Goal: Information Seeking & Learning: Learn about a topic

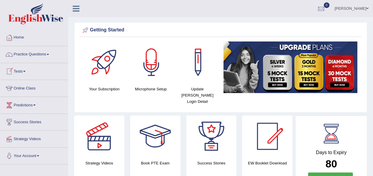
click at [50, 52] on link "Practice Questions" at bounding box center [34, 53] width 68 height 15
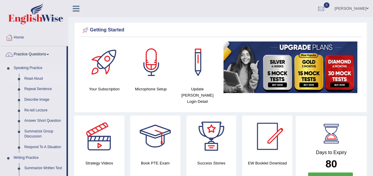
click at [36, 78] on link "Read Aloud" at bounding box center [44, 79] width 45 height 11
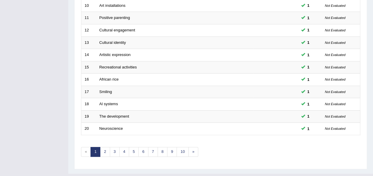
scroll to position [214, 0]
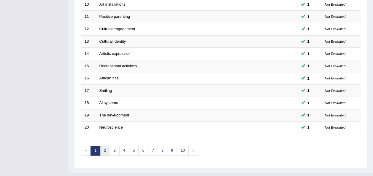
click at [103, 146] on link "2" at bounding box center [105, 151] width 10 height 10
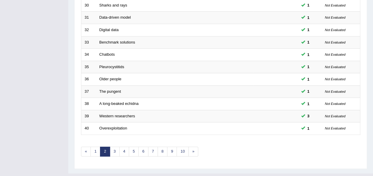
scroll to position [214, 0]
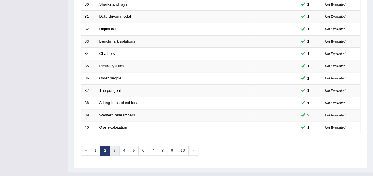
click at [112, 146] on link "3" at bounding box center [115, 151] width 10 height 10
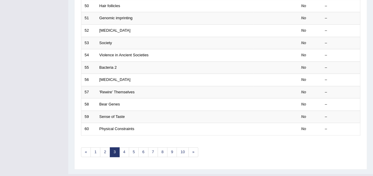
scroll to position [214, 0]
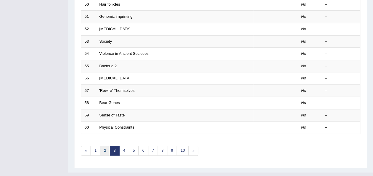
click at [105, 146] on link "2" at bounding box center [105, 151] width 10 height 10
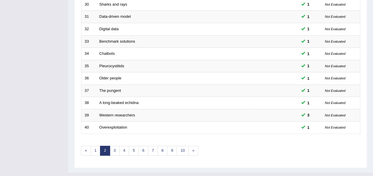
scroll to position [214, 0]
click at [113, 146] on link "3" at bounding box center [115, 151] width 10 height 10
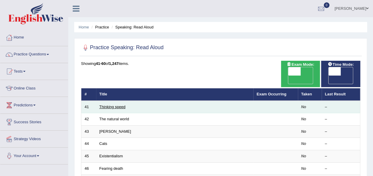
click at [106, 105] on link "Thinking speed" at bounding box center [112, 107] width 26 height 4
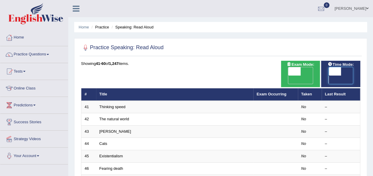
click at [339, 72] on span at bounding box center [334, 71] width 12 height 8
click at [335, 72] on span at bounding box center [334, 71] width 12 height 8
checkbox input "true"
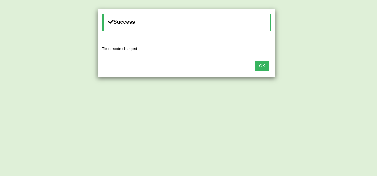
click at [259, 65] on button "OK" at bounding box center [262, 66] width 14 height 10
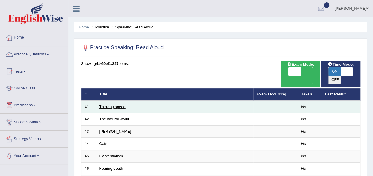
click at [107, 105] on link "Thinking speed" at bounding box center [112, 107] width 26 height 4
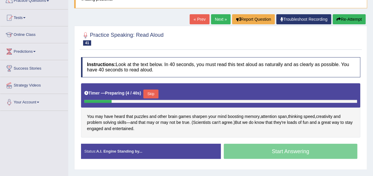
scroll to position [59, 0]
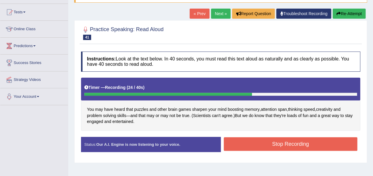
click at [316, 148] on button "Stop Recording" at bounding box center [291, 144] width 134 height 14
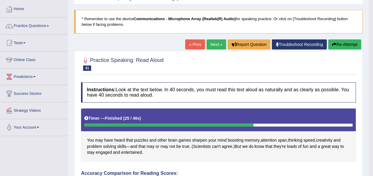
scroll to position [20, 0]
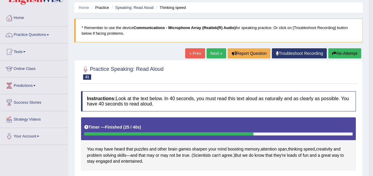
click at [214, 51] on link "Next »" at bounding box center [216, 53] width 20 height 10
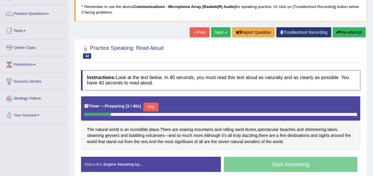
scroll to position [47, 0]
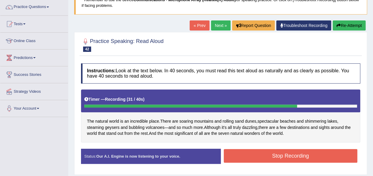
click at [319, 154] on button "Stop Recording" at bounding box center [291, 156] width 134 height 14
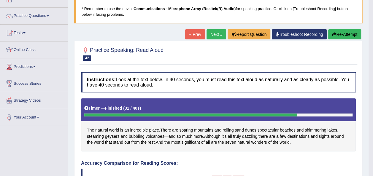
scroll to position [36, 0]
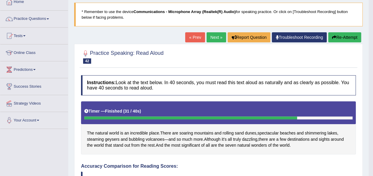
click at [213, 36] on link "Next »" at bounding box center [216, 37] width 20 height 10
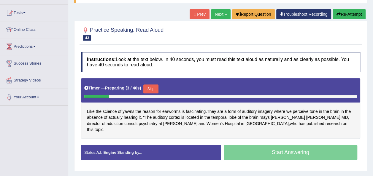
scroll to position [59, 0]
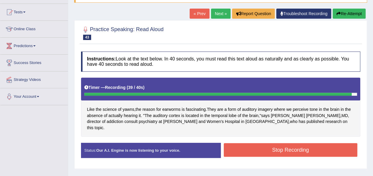
click at [301, 147] on button "Stop Recording" at bounding box center [291, 150] width 134 height 14
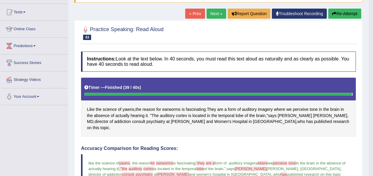
click at [372, 117] on html "Toggle navigation Home Practice Questions Speaking Practice Read Aloud Repeat S…" at bounding box center [186, 29] width 373 height 176
drag, startPoint x: 372, startPoint y: 170, endPoint x: 374, endPoint y: 172, distance: 3.6
click at [372, 117] on html "Toggle navigation Home Practice Questions Speaking Practice Read Aloud Repeat S…" at bounding box center [186, 29] width 373 height 176
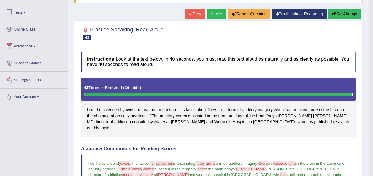
scroll to position [47, 0]
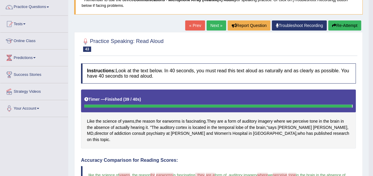
click at [211, 25] on link "Next »" at bounding box center [216, 25] width 20 height 10
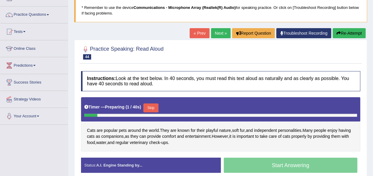
scroll to position [47, 0]
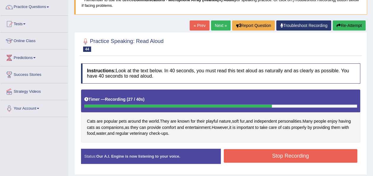
click at [325, 158] on button "Stop Recording" at bounding box center [291, 156] width 134 height 14
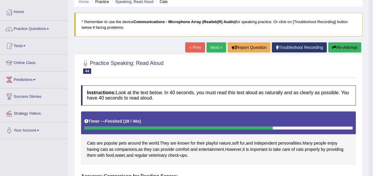
scroll to position [24, 0]
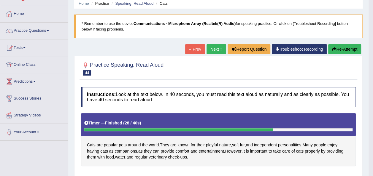
click at [214, 48] on link "Next »" at bounding box center [216, 49] width 20 height 10
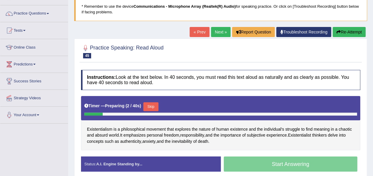
scroll to position [47, 0]
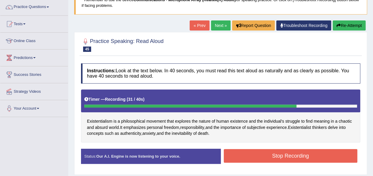
click at [268, 159] on button "Stop Recording" at bounding box center [291, 156] width 134 height 14
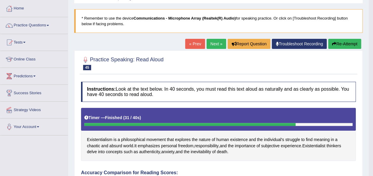
scroll to position [24, 0]
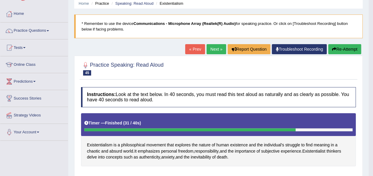
click at [215, 49] on link "Next »" at bounding box center [216, 49] width 20 height 10
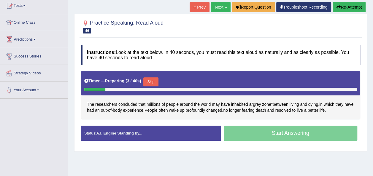
scroll to position [71, 0]
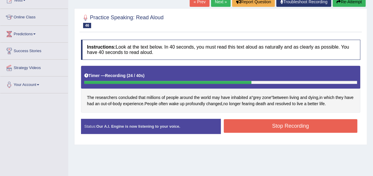
click at [313, 123] on button "Stop Recording" at bounding box center [291, 126] width 134 height 14
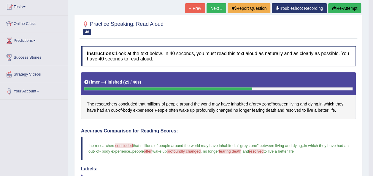
scroll to position [59, 0]
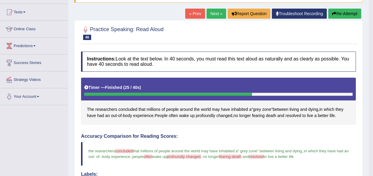
click at [212, 14] on link "Next »" at bounding box center [216, 14] width 20 height 10
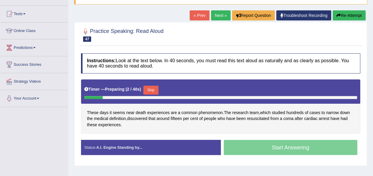
scroll to position [59, 0]
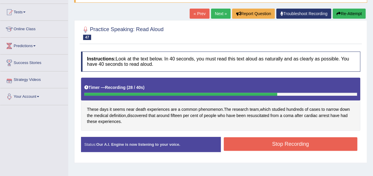
click at [276, 139] on button "Stop Recording" at bounding box center [291, 144] width 134 height 14
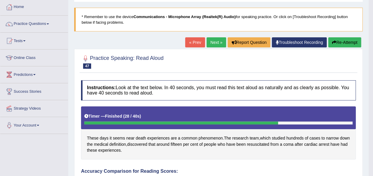
scroll to position [28, 0]
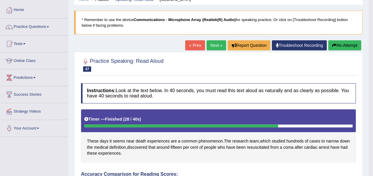
click at [214, 42] on link "Next »" at bounding box center [216, 45] width 20 height 10
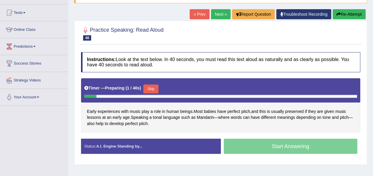
scroll to position [59, 0]
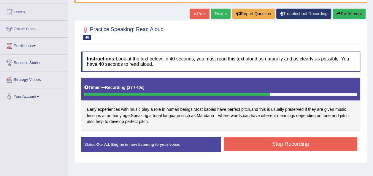
click at [308, 144] on button "Stop Recording" at bounding box center [291, 144] width 134 height 14
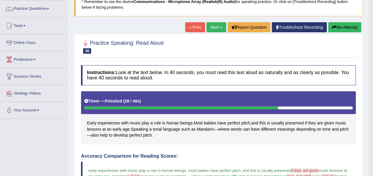
scroll to position [36, 0]
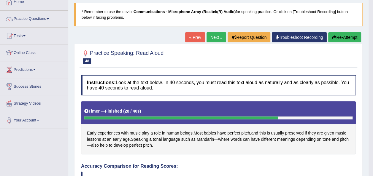
click at [216, 39] on link "Next »" at bounding box center [216, 37] width 20 height 10
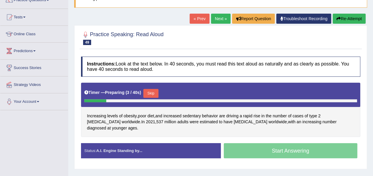
scroll to position [59, 0]
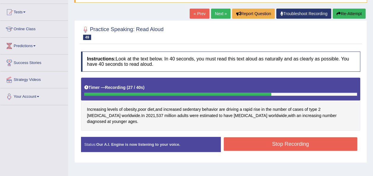
click at [322, 143] on button "Stop Recording" at bounding box center [291, 144] width 134 height 14
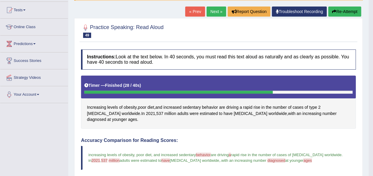
scroll to position [47, 0]
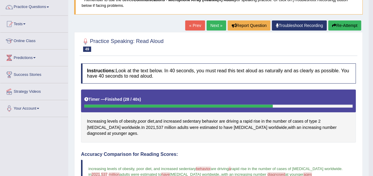
click at [209, 25] on link "Next »" at bounding box center [216, 25] width 20 height 10
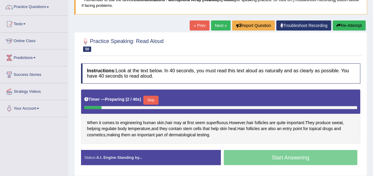
scroll to position [59, 0]
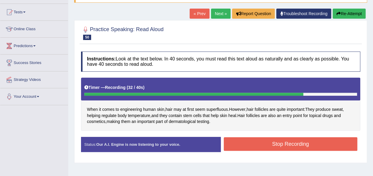
click at [289, 146] on button "Stop Recording" at bounding box center [291, 144] width 134 height 14
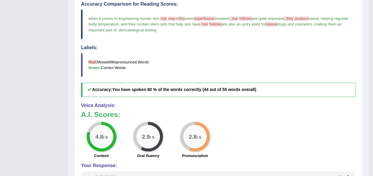
scroll to position [202, 0]
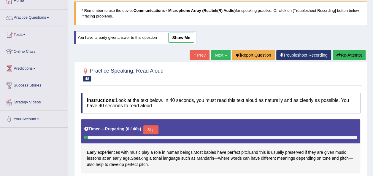
scroll to position [36, 0]
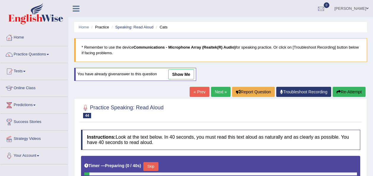
scroll to position [24, 0]
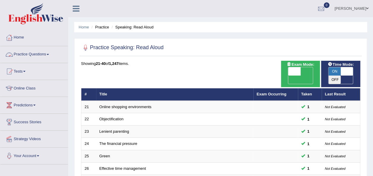
click at [49, 52] on link "Practice Questions" at bounding box center [34, 53] width 68 height 15
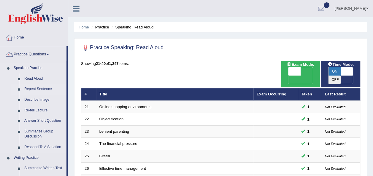
click at [42, 88] on link "Repeat Sentence" at bounding box center [44, 89] width 45 height 11
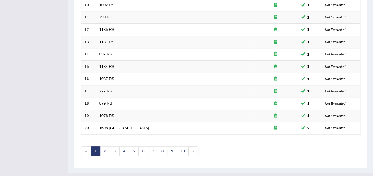
scroll to position [214, 0]
click at [102, 146] on link "2" at bounding box center [105, 151] width 10 height 10
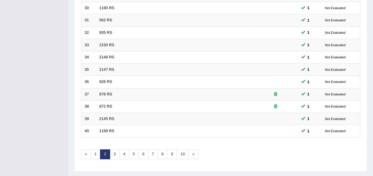
scroll to position [214, 0]
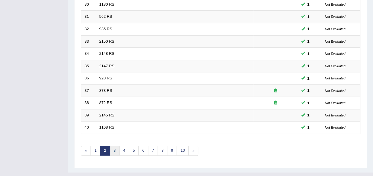
click at [115, 146] on link "3" at bounding box center [115, 151] width 10 height 10
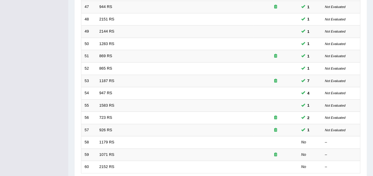
scroll to position [178, 0]
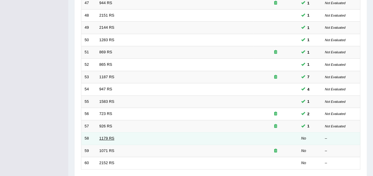
click at [107, 136] on link "1179 RS" at bounding box center [106, 138] width 15 height 4
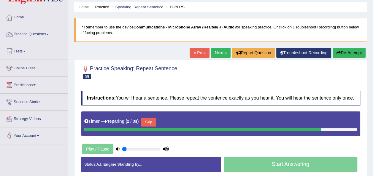
scroll to position [24, 0]
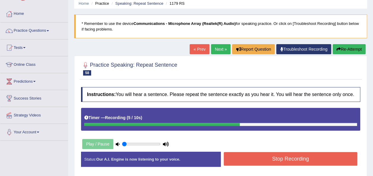
click at [309, 163] on button "Stop Recording" at bounding box center [291, 159] width 134 height 14
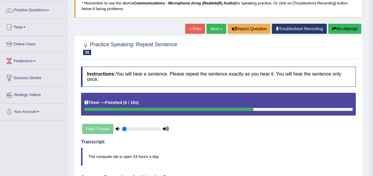
scroll to position [36, 0]
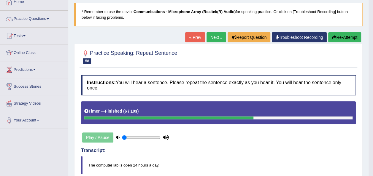
click at [214, 35] on link "Next »" at bounding box center [216, 37] width 20 height 10
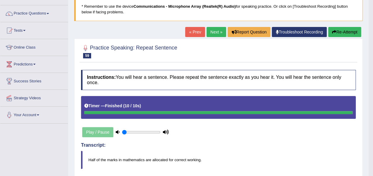
scroll to position [36, 0]
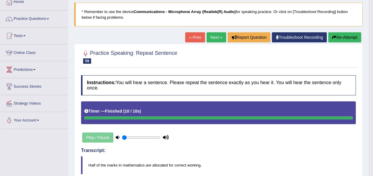
click at [212, 38] on link "Next »" at bounding box center [216, 37] width 20 height 10
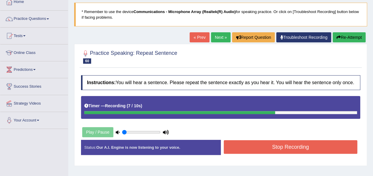
scroll to position [39, 0]
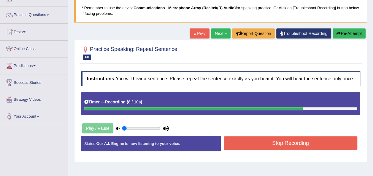
click at [297, 145] on button "Stop Recording" at bounding box center [291, 143] width 134 height 14
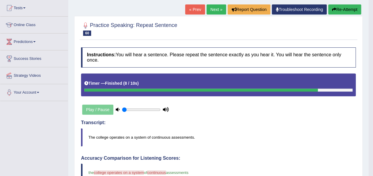
scroll to position [63, 0]
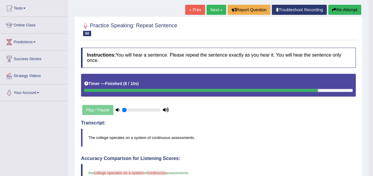
click at [215, 10] on link "Next »" at bounding box center [216, 10] width 20 height 10
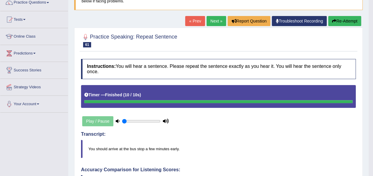
scroll to position [47, 0]
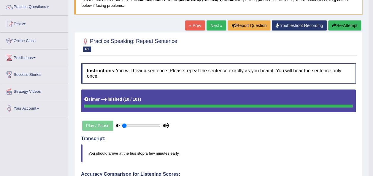
click at [215, 25] on link "Next »" at bounding box center [216, 25] width 20 height 10
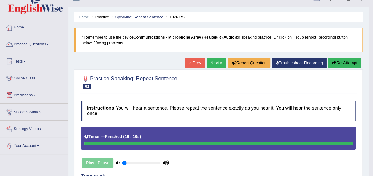
scroll to position [8, 0]
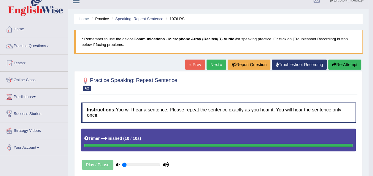
click at [218, 64] on link "Next »" at bounding box center [216, 65] width 20 height 10
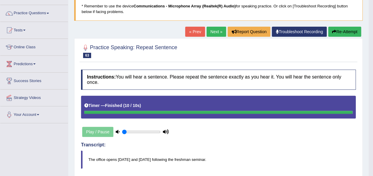
scroll to position [36, 0]
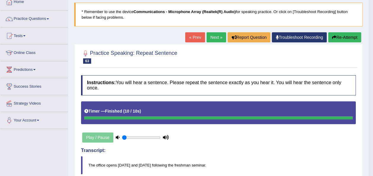
click at [214, 34] on link "Next »" at bounding box center [216, 37] width 20 height 10
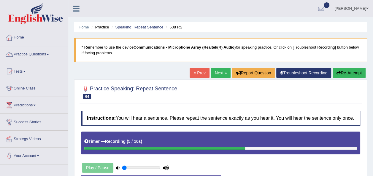
scroll to position [135, 0]
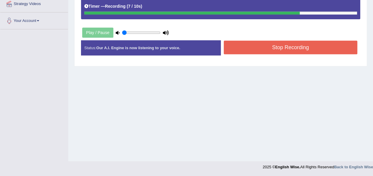
click at [311, 49] on button "Stop Recording" at bounding box center [291, 48] width 134 height 14
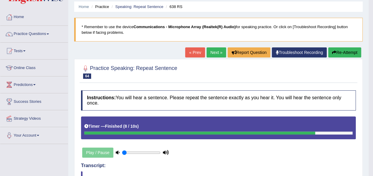
scroll to position [0, 0]
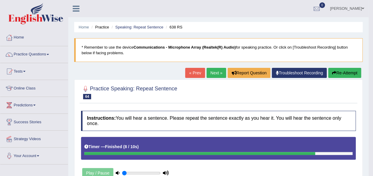
click at [49, 54] on span at bounding box center [48, 54] width 2 height 1
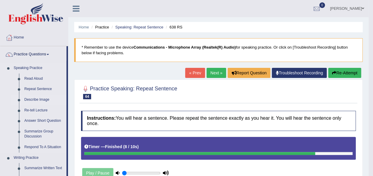
click at [39, 98] on link "Describe Image" at bounding box center [44, 100] width 45 height 11
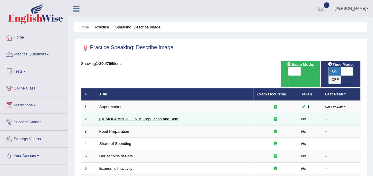
click at [130, 117] on link "[DEMOGRAPHIC_DATA] Population and Birth" at bounding box center [138, 119] width 79 height 4
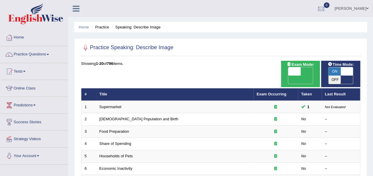
click at [332, 71] on span "ON" at bounding box center [334, 71] width 12 height 8
checkbox input "false"
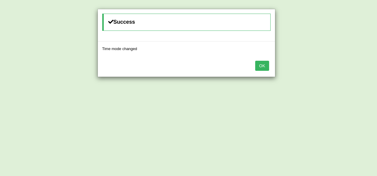
click at [264, 64] on button "OK" at bounding box center [262, 66] width 14 height 10
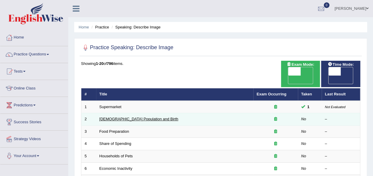
click at [115, 117] on link "[DEMOGRAPHIC_DATA] Population and Birth" at bounding box center [138, 119] width 79 height 4
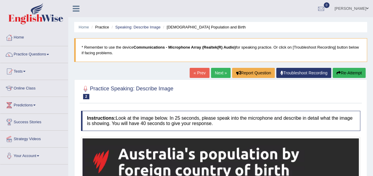
click at [221, 71] on link "Next »" at bounding box center [221, 73] width 20 height 10
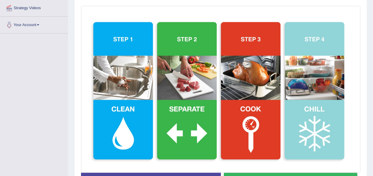
scroll to position [142, 0]
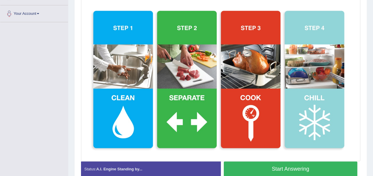
click at [277, 168] on button "Start Answering" at bounding box center [291, 169] width 134 height 15
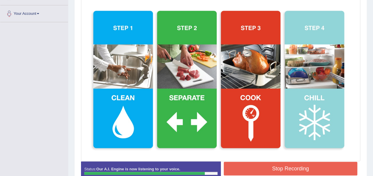
click at [277, 168] on button "Stop Recording" at bounding box center [291, 169] width 134 height 14
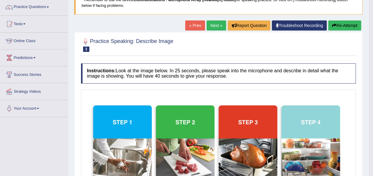
scroll to position [36, 0]
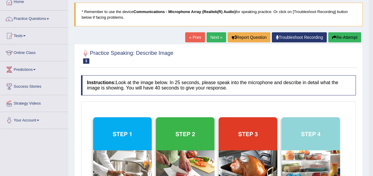
click at [209, 36] on link "Next »" at bounding box center [216, 37] width 20 height 10
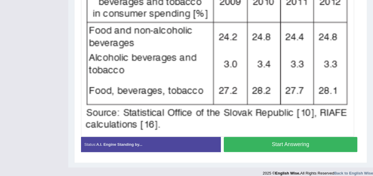
scroll to position [200, 0]
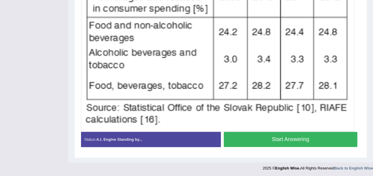
click at [298, 137] on button "Start Answering" at bounding box center [291, 139] width 134 height 15
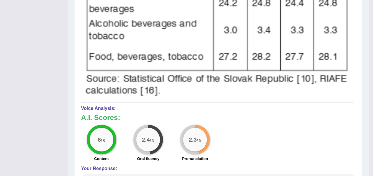
scroll to position [237, 0]
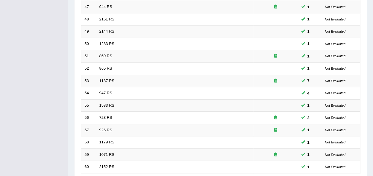
click at [372, 3] on div "Home Practice Speaking: Repeat Sentence Practice Speaking: Repeat Sentence Time…" at bounding box center [220, 19] width 305 height 386
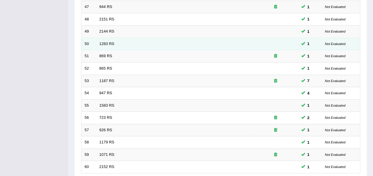
drag, startPoint x: 201, startPoint y: 82, endPoint x: 329, endPoint y: 34, distance: 136.3
click at [329, 34] on tbody "41 1229 RS 1 Not Evaluated 42 1427 RS 1 Not Evaluated 43 1407 RS 1 Not Evaluate…" at bounding box center [220, 50] width 279 height 247
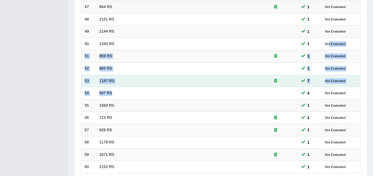
click at [218, 75] on td "1187 RS" at bounding box center [174, 81] width 157 height 12
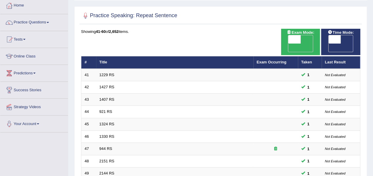
scroll to position [32, 0]
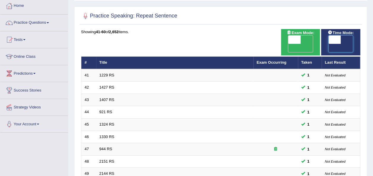
click at [333, 39] on span at bounding box center [334, 40] width 12 height 8
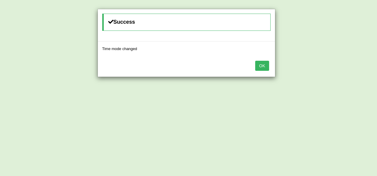
click at [268, 67] on button "OK" at bounding box center [262, 66] width 14 height 10
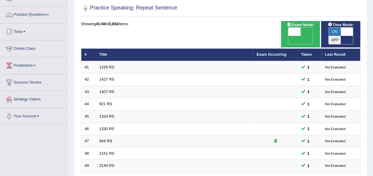
scroll to position [12, 0]
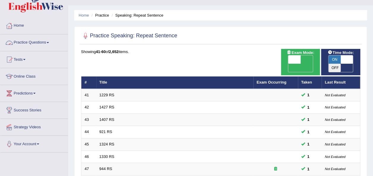
click at [51, 40] on link "Practice Questions" at bounding box center [34, 41] width 68 height 15
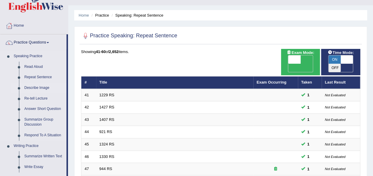
click at [44, 90] on link "Describe Image" at bounding box center [44, 88] width 45 height 11
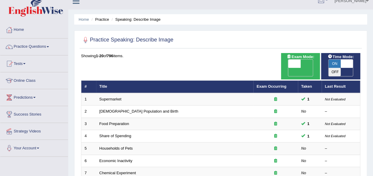
scroll to position [12, 0]
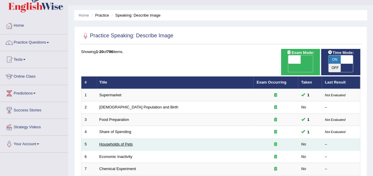
click at [122, 142] on link "Households of Pets" at bounding box center [116, 144] width 34 height 4
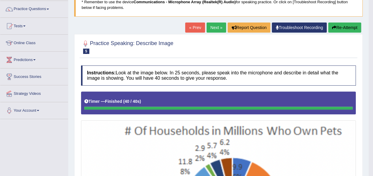
scroll to position [39, 0]
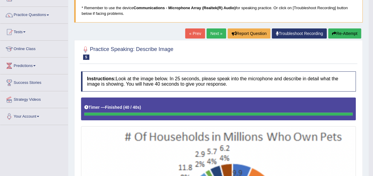
click at [213, 33] on link "Next »" at bounding box center [216, 33] width 20 height 10
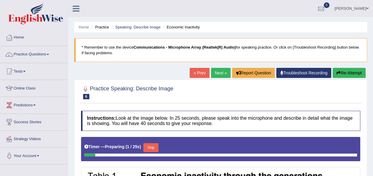
click at [372, 172] on div "Home Practice Speaking: Describe Image Economic Inactivity * Remember to use th…" at bounding box center [220, 163] width 305 height 327
drag, startPoint x: 0, startPoint y: 0, endPoint x: 375, endPoint y: 174, distance: 413.8
click at [372, 174] on html "Toggle navigation Home Practice Questions Speaking Practice Read Aloud Repeat S…" at bounding box center [186, 88] width 373 height 176
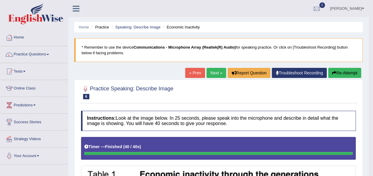
click at [339, 71] on button "Re-Attempt" at bounding box center [344, 73] width 33 height 10
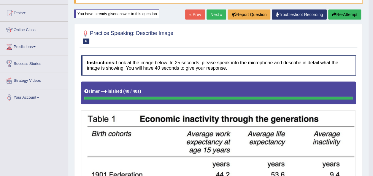
scroll to position [47, 0]
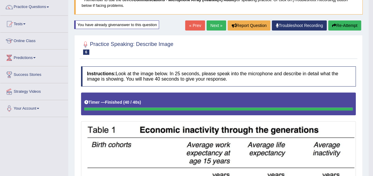
click at [214, 25] on link "Next »" at bounding box center [216, 25] width 20 height 10
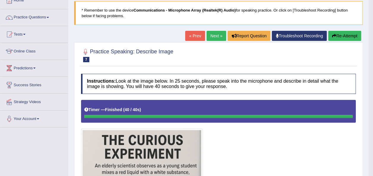
scroll to position [34, 0]
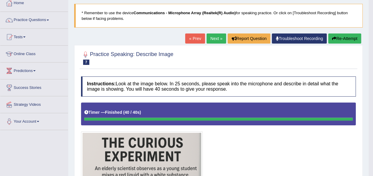
click at [218, 38] on link "Next »" at bounding box center [216, 39] width 20 height 10
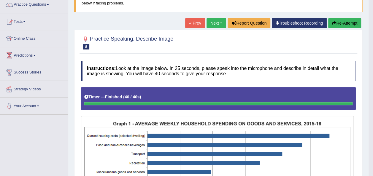
scroll to position [47, 0]
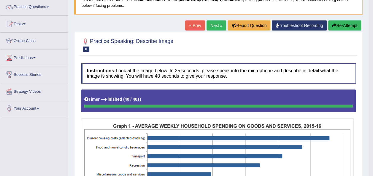
click at [345, 23] on button "Re-Attempt" at bounding box center [344, 25] width 33 height 10
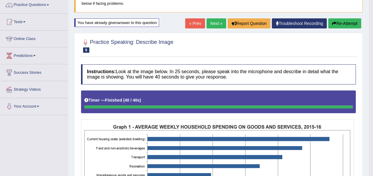
scroll to position [44, 0]
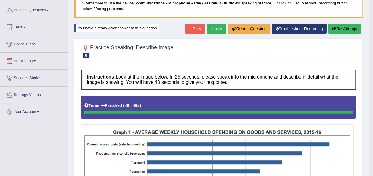
click at [340, 28] on button "Re-Attempt" at bounding box center [344, 29] width 33 height 10
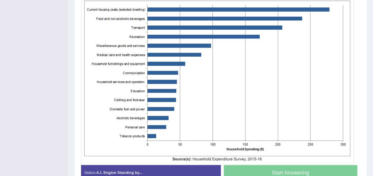
scroll to position [163, 0]
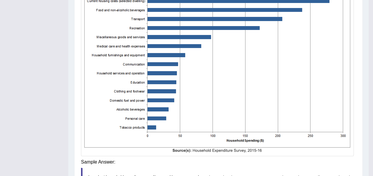
scroll to position [210, 0]
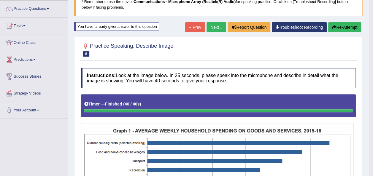
scroll to position [44, 0]
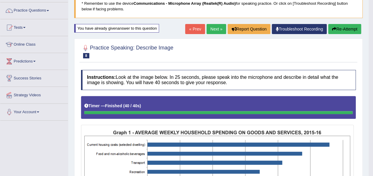
click at [345, 28] on button "Re-Attempt" at bounding box center [344, 29] width 33 height 10
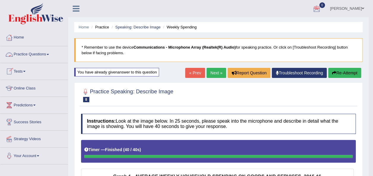
click at [52, 53] on link "Practice Questions" at bounding box center [34, 53] width 68 height 15
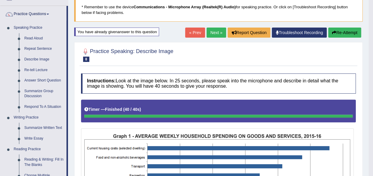
scroll to position [47, 0]
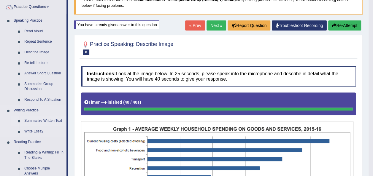
click at [53, 120] on link "Summarize Written Text" at bounding box center [44, 121] width 45 height 11
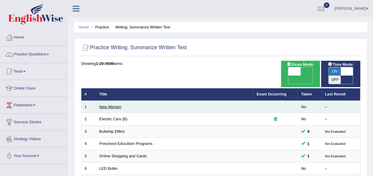
click at [113, 105] on link "New Women" at bounding box center [110, 107] width 22 height 4
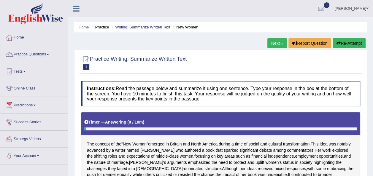
click at [372, 173] on div "Home Practice Writing: Summarize Written Text New Women Next » Report Question …" at bounding box center [220, 157] width 305 height 315
drag, startPoint x: 372, startPoint y: 173, endPoint x: 375, endPoint y: 173, distance: 3.3
click at [372, 173] on html "Toggle navigation Home Practice Questions Speaking Practice Read Aloud Repeat S…" at bounding box center [186, 88] width 373 height 176
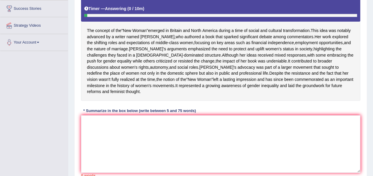
scroll to position [119, 0]
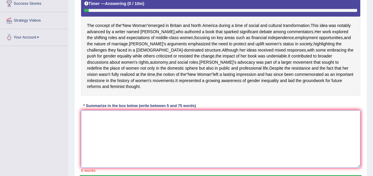
click at [93, 134] on textarea at bounding box center [220, 139] width 279 height 58
type textarea "T"
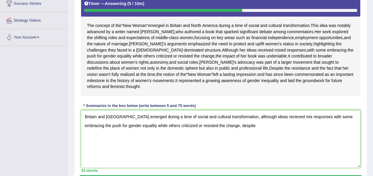
click at [39, 69] on div "Toggle navigation Home Practice Questions Speaking Practice Read Aloud Repeat S…" at bounding box center [186, 44] width 373 height 327
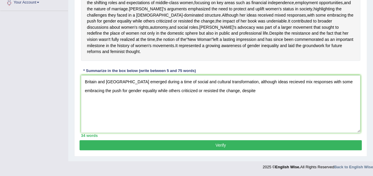
scroll to position [165, 0]
click at [256, 93] on textarea "Britain and North america emerged during a time of social and cultural transfor…" at bounding box center [220, 104] width 279 height 58
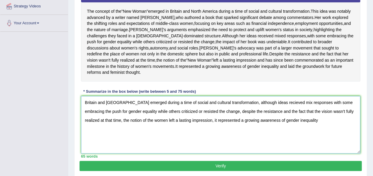
scroll to position [129, 0]
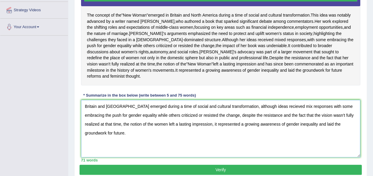
type textarea "Britain and North america emerged during a time of social and cultural transfor…"
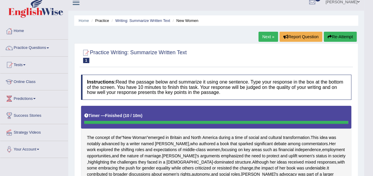
scroll to position [0, 0]
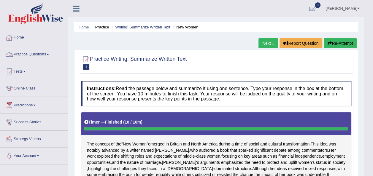
click at [51, 54] on link "Practice Questions" at bounding box center [34, 53] width 68 height 15
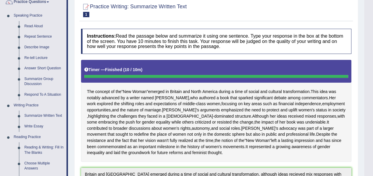
scroll to position [59, 0]
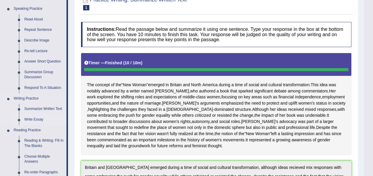
click at [30, 120] on link "Write Essay" at bounding box center [44, 119] width 45 height 11
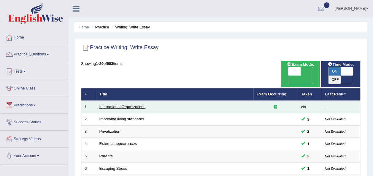
click at [130, 105] on link "International Organizations" at bounding box center [122, 107] width 46 height 4
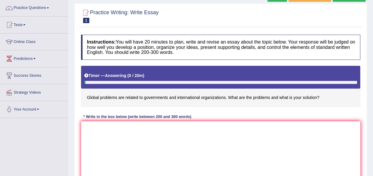
scroll to position [47, 0]
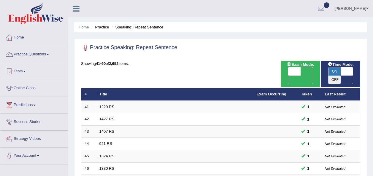
scroll to position [12, 0]
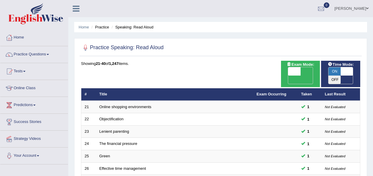
scroll to position [214, 0]
